Goal: Task Accomplishment & Management: Manage account settings

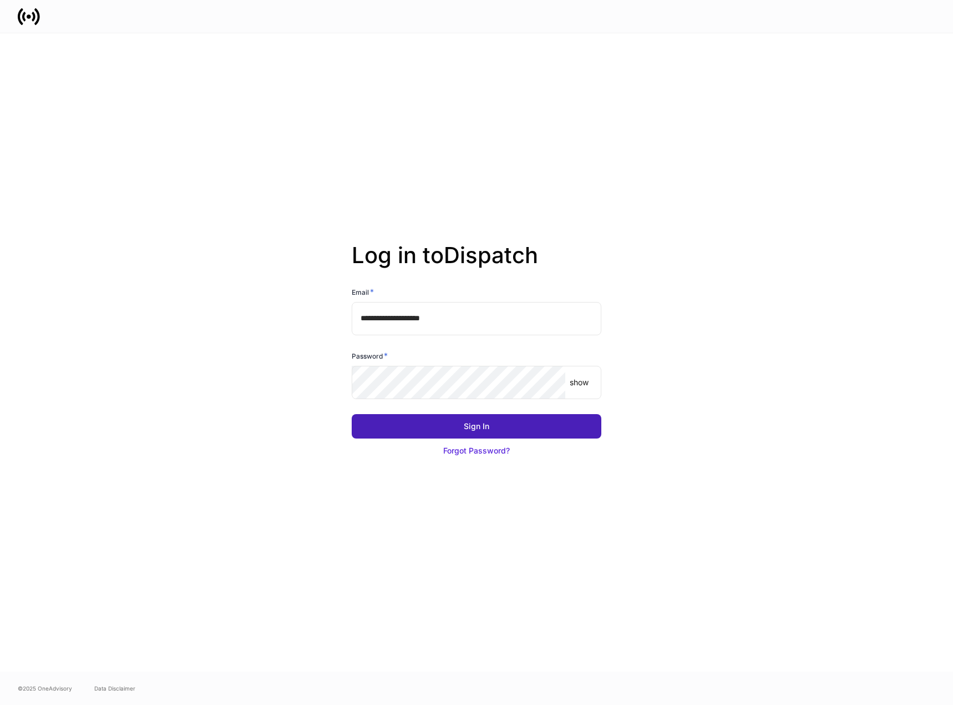
click at [515, 423] on button "Sign In" at bounding box center [477, 426] width 250 height 24
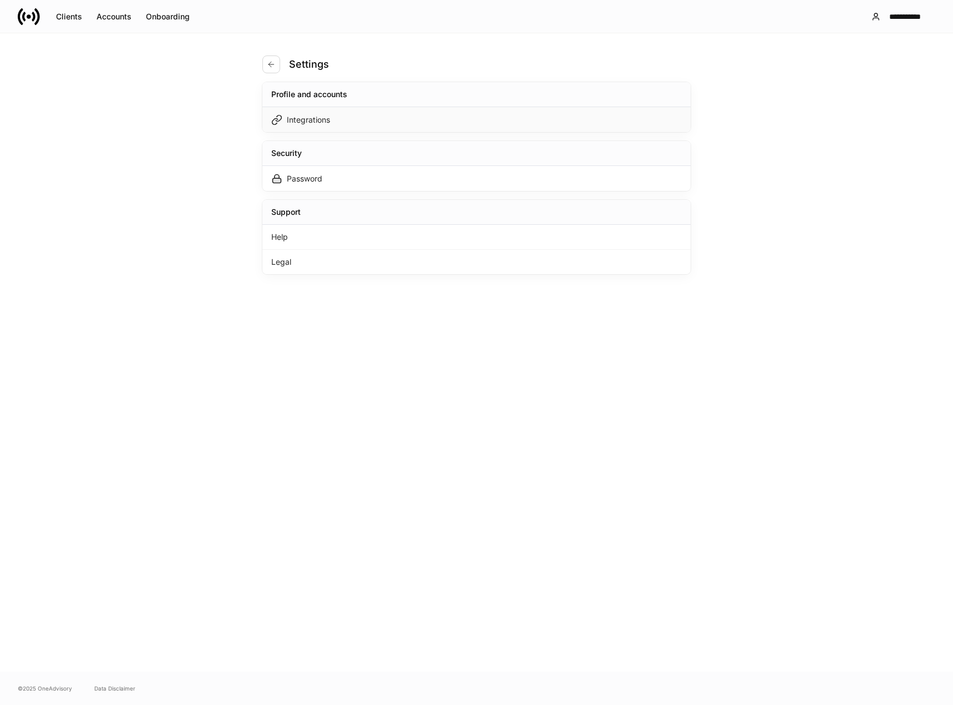
click at [295, 120] on div "Integrations" at bounding box center [308, 119] width 43 height 11
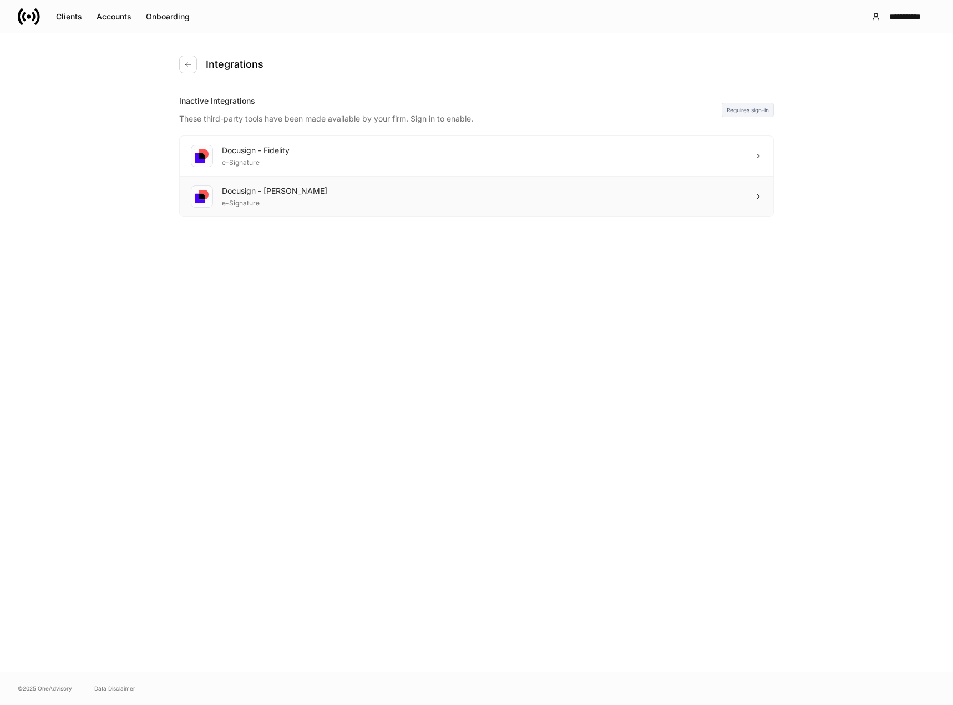
click at [755, 194] on icon at bounding box center [758, 197] width 8 height 8
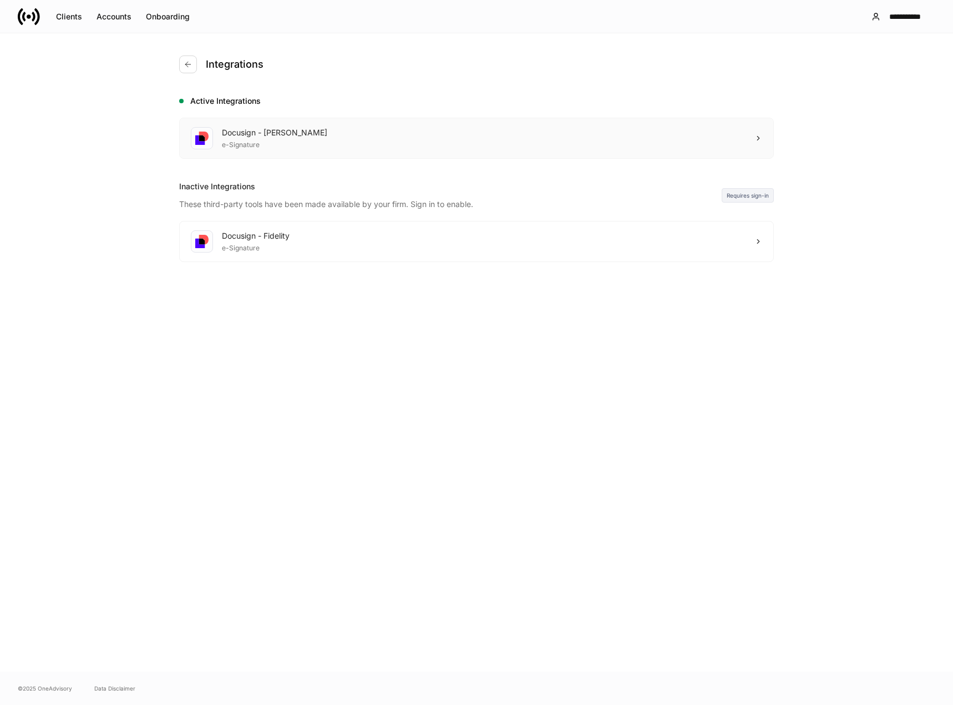
click at [759, 140] on icon at bounding box center [758, 138] width 8 height 8
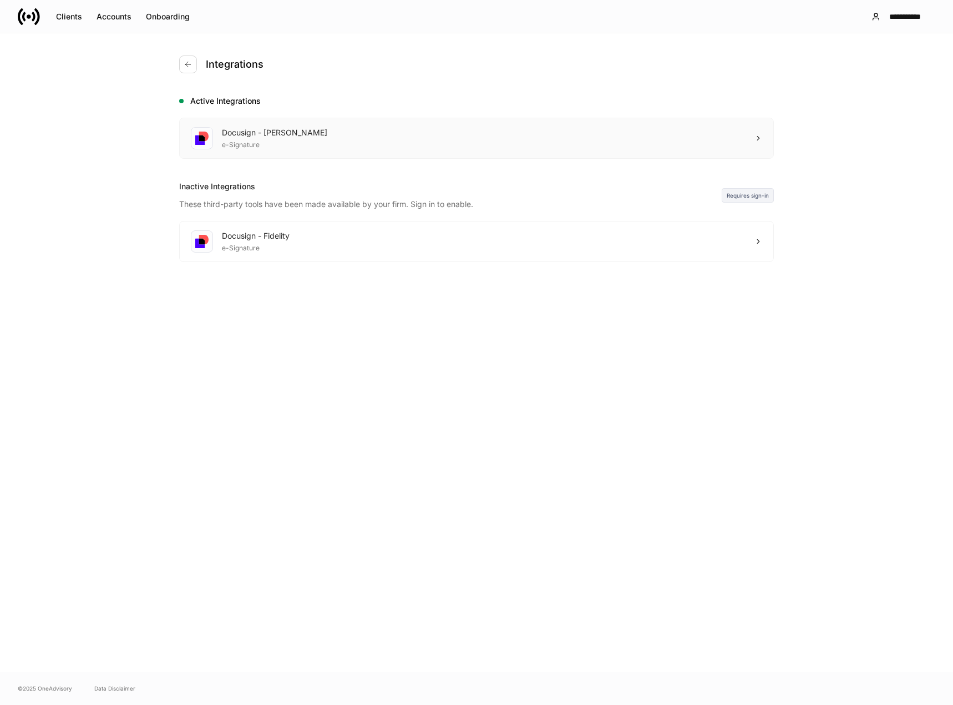
click at [759, 136] on icon at bounding box center [758, 138] width 8 height 8
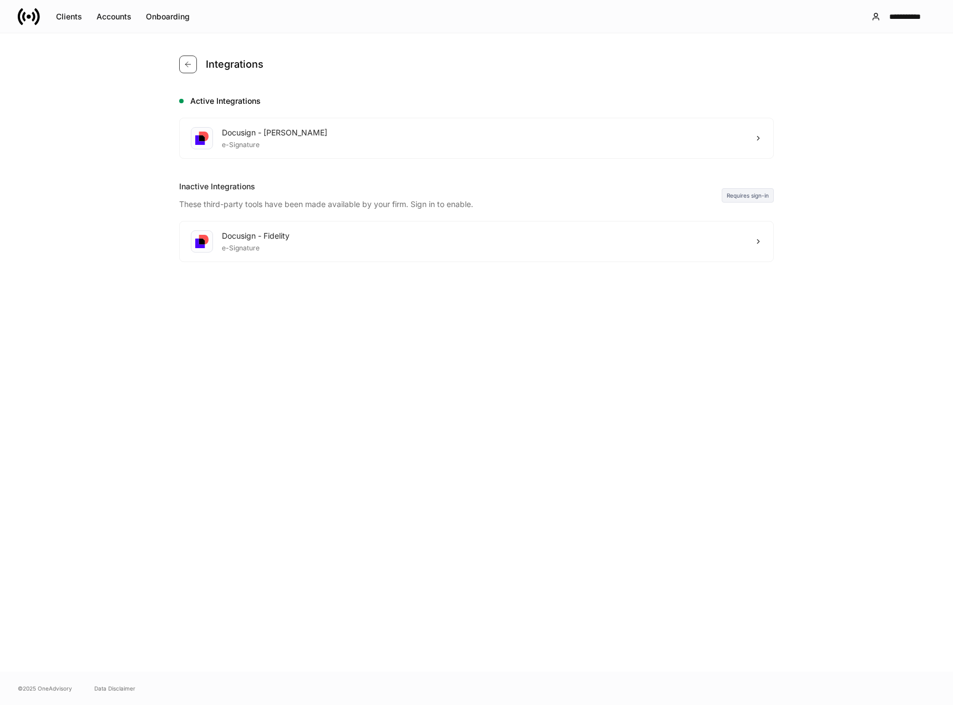
click at [190, 65] on icon "button" at bounding box center [188, 64] width 9 height 9
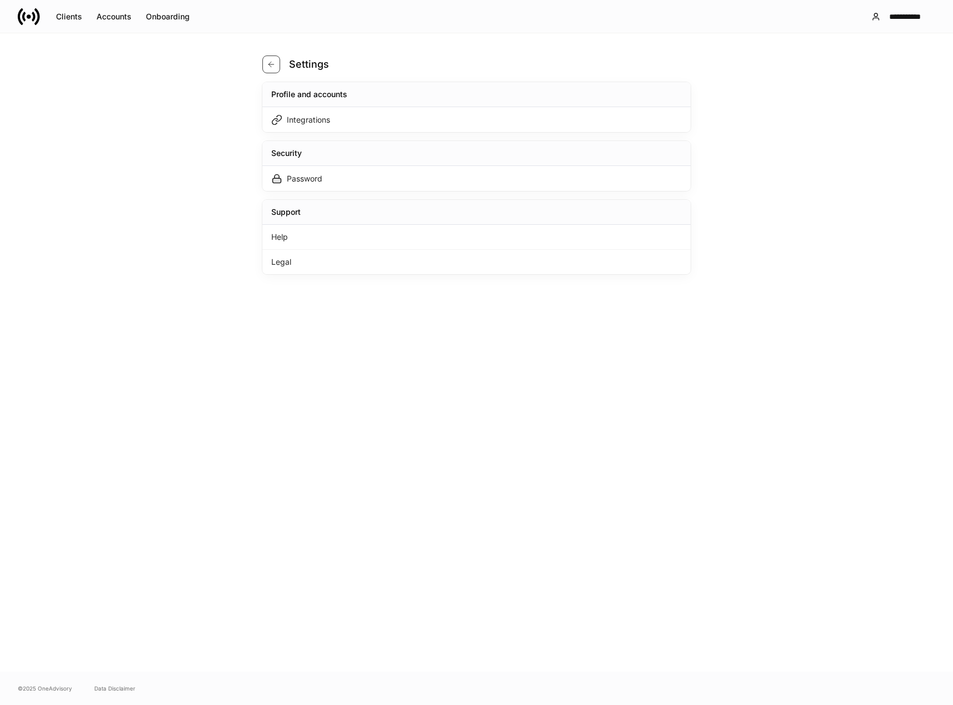
click at [271, 63] on icon "button" at bounding box center [271, 64] width 9 height 9
